Goal: Contribute content: Add original content to the website for others to see

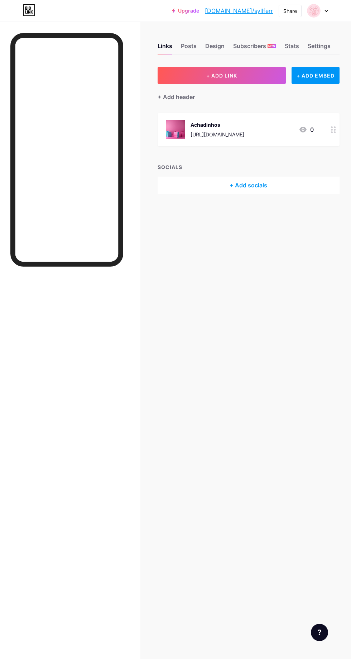
click at [256, 76] on button "+ ADD LINK" at bounding box center [222, 75] width 128 height 17
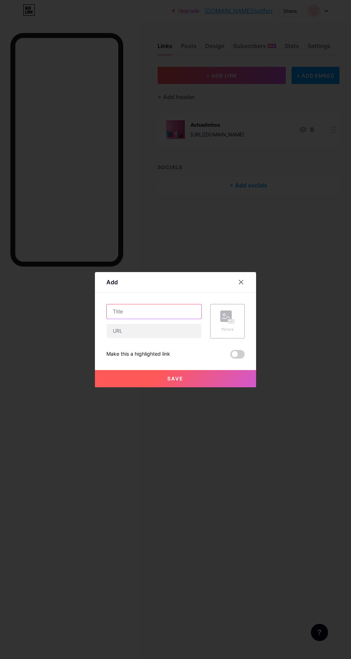
click at [171, 318] on input "text" at bounding box center [154, 311] width 95 height 14
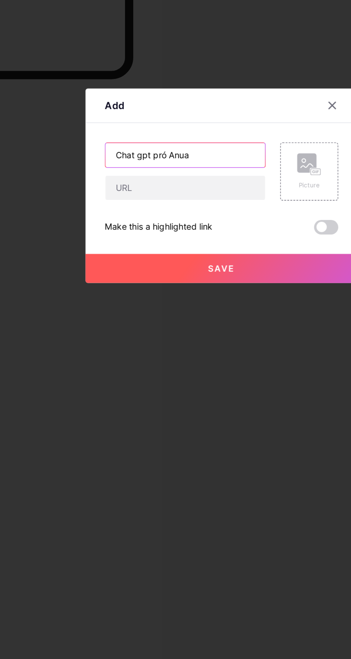
type input "Chat gpt pró Anual"
click at [233, 322] on icon at bounding box center [232, 321] width 1 height 2
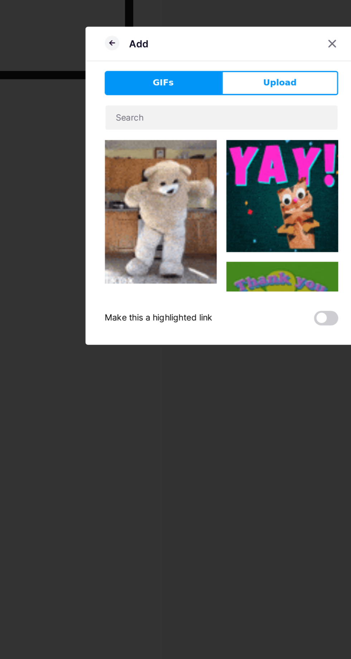
click at [222, 276] on button "Upload" at bounding box center [210, 268] width 69 height 14
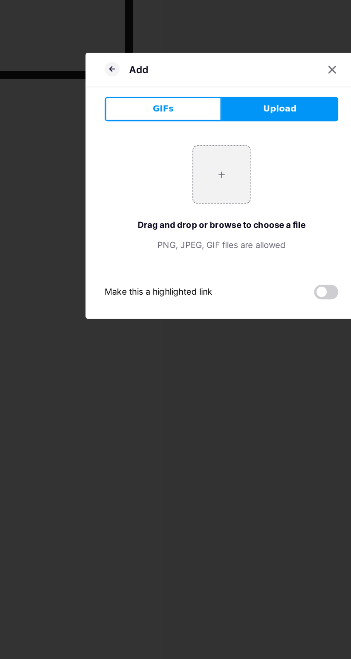
click at [184, 340] on input "file" at bounding box center [176, 323] width 34 height 34
type input "C:\fakepath\1001672183.jpg"
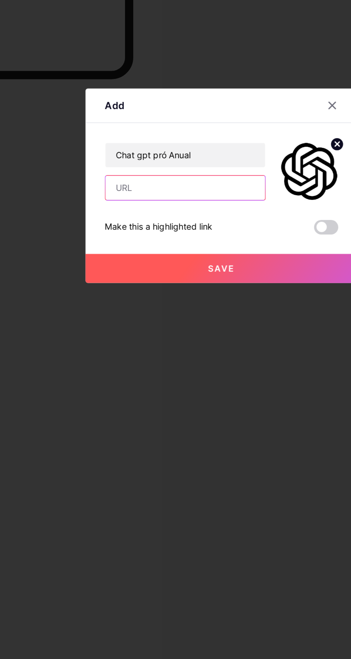
click at [150, 338] on input "text" at bounding box center [154, 331] width 95 height 14
paste input "[URL][DOMAIN_NAME]"
type input "[URL][DOMAIN_NAME]"
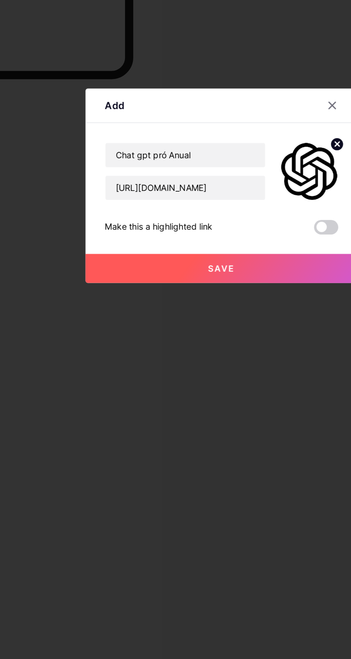
click at [214, 387] on button "Save" at bounding box center [175, 378] width 161 height 17
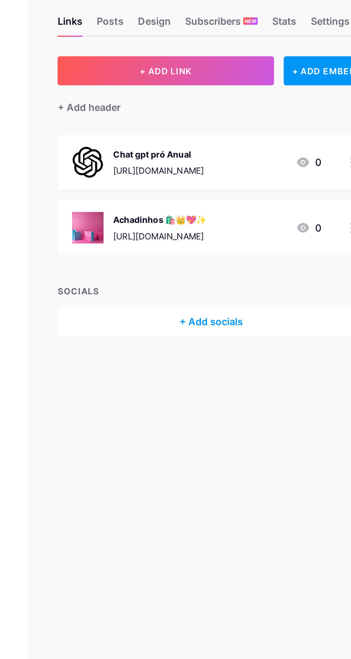
click at [251, 77] on button "+ ADD LINK" at bounding box center [222, 75] width 128 height 17
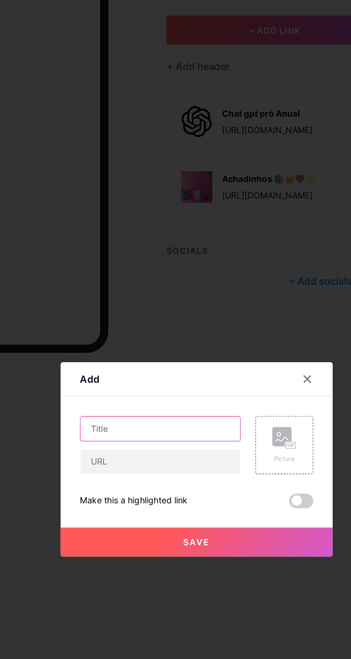
click at [160, 318] on input "text" at bounding box center [154, 311] width 95 height 14
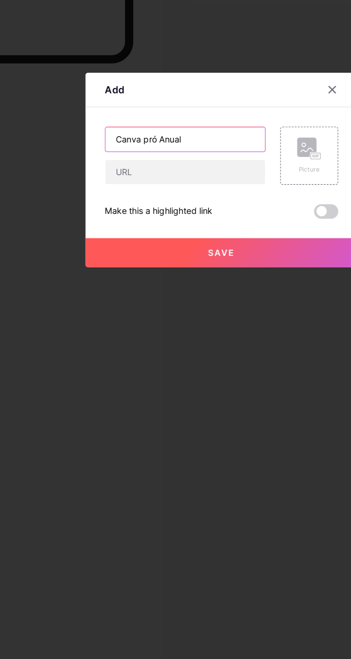
type input "Canva pró Anual"
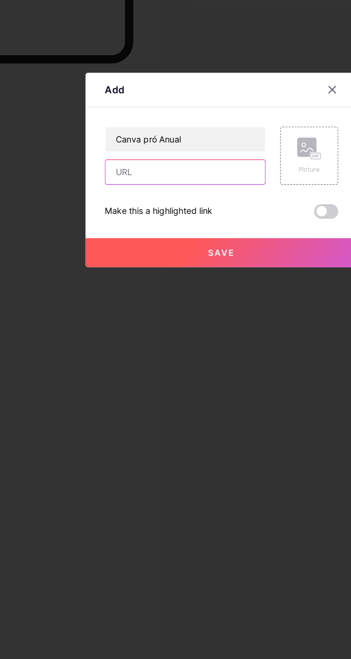
paste input "[URL][DOMAIN_NAME]"
type input "[URL][DOMAIN_NAME]"
click at [232, 323] on rect at bounding box center [232, 321] width 6 height 4
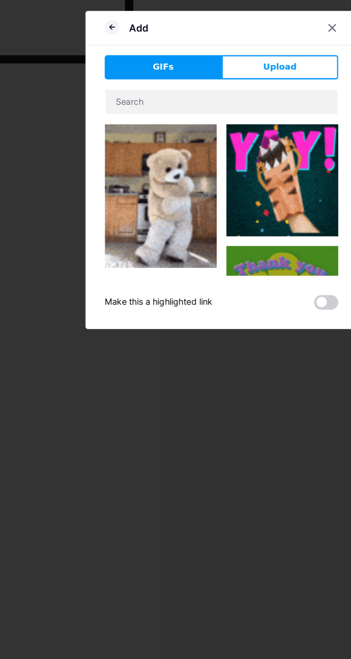
click at [220, 276] on button "Upload" at bounding box center [210, 268] width 69 height 14
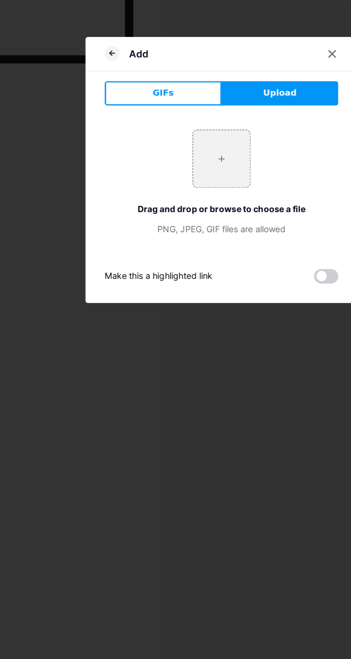
click at [183, 340] on input "file" at bounding box center [176, 323] width 34 height 34
type input "C:\fakepath\1001672184.jpg"
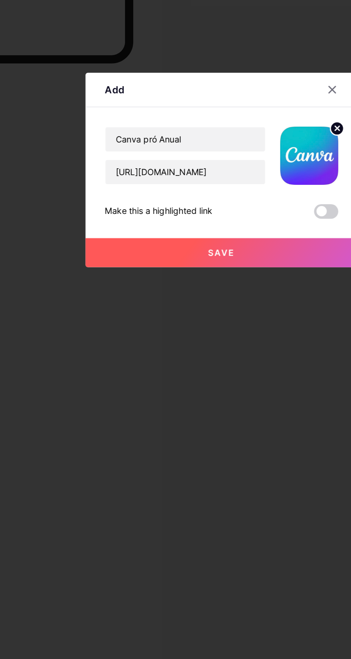
click at [212, 387] on button "Save" at bounding box center [175, 378] width 161 height 17
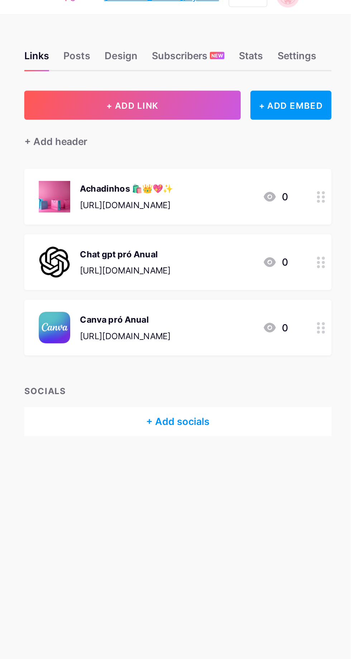
scroll to position [0, 0]
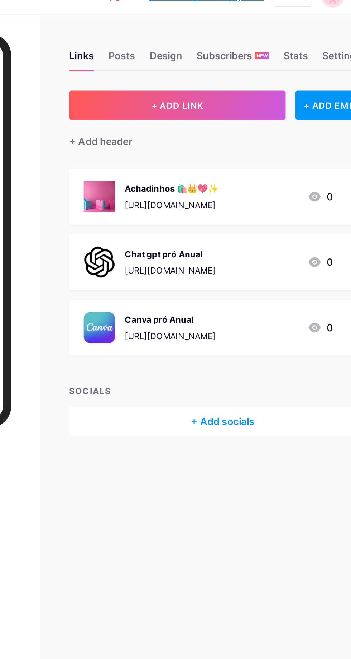
click at [240, 71] on button "+ ADD LINK" at bounding box center [222, 75] width 128 height 17
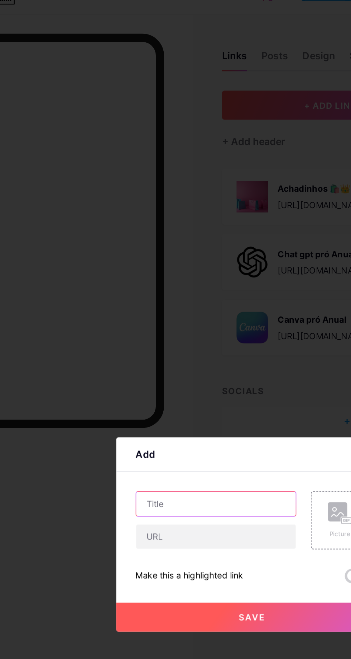
click at [156, 318] on input "text" at bounding box center [154, 311] width 95 height 14
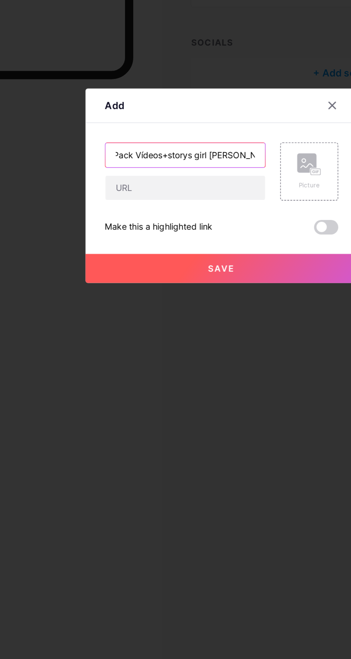
scroll to position [0, 3]
type input "Pack Vídeos+storys girl [PERSON_NAME]"
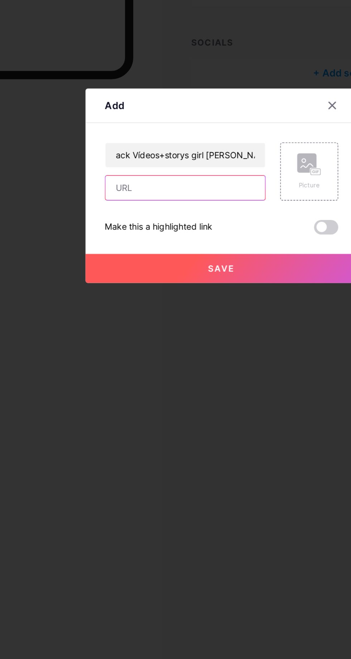
click at [158, 338] on input "text" at bounding box center [154, 331] width 95 height 14
type input "[URL][DOMAIN_NAME]"
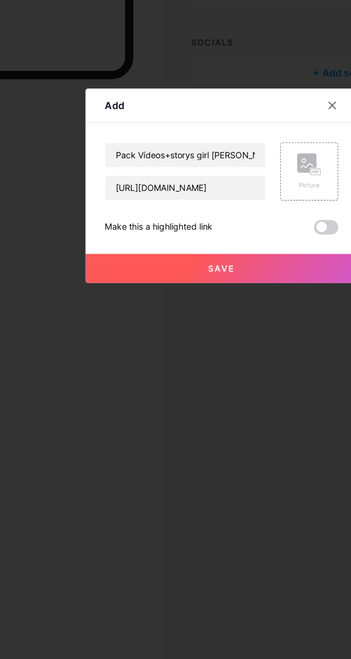
click at [232, 323] on rect at bounding box center [232, 321] width 6 height 4
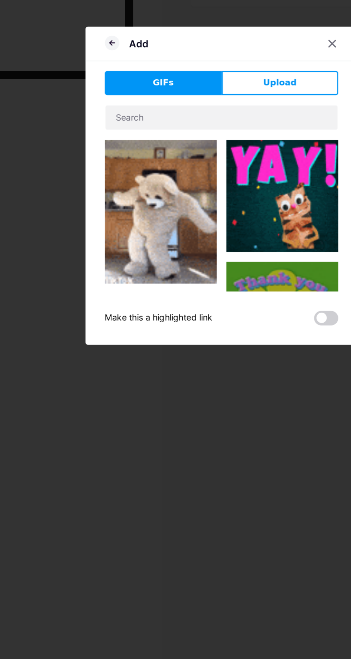
click at [222, 276] on button "Upload" at bounding box center [210, 268] width 69 height 14
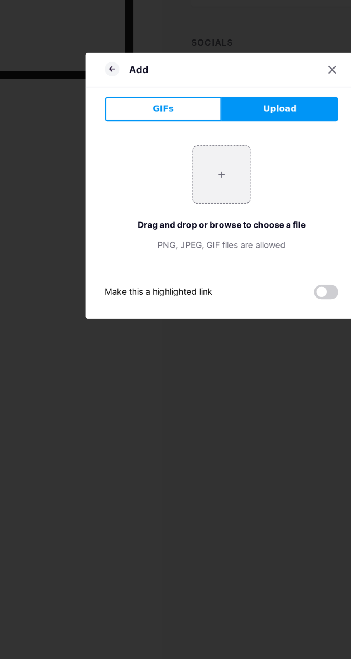
click at [184, 340] on input "file" at bounding box center [176, 323] width 34 height 34
type input "C:\fakepath\1001672228.jpg"
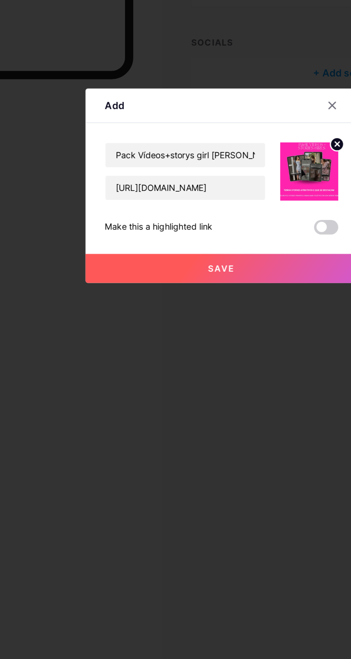
click at [216, 387] on button "Save" at bounding box center [175, 378] width 161 height 17
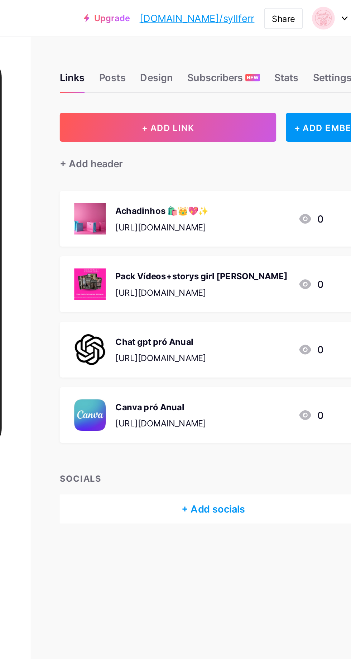
scroll to position [0, 0]
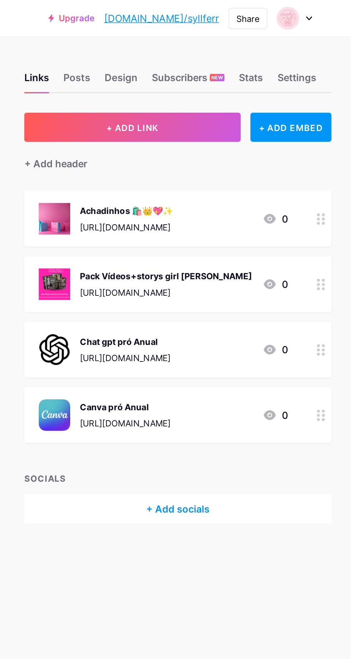
click at [265, 12] on link "[DOMAIN_NAME]/syllferr" at bounding box center [239, 10] width 68 height 9
